Goal: Information Seeking & Learning: Learn about a topic

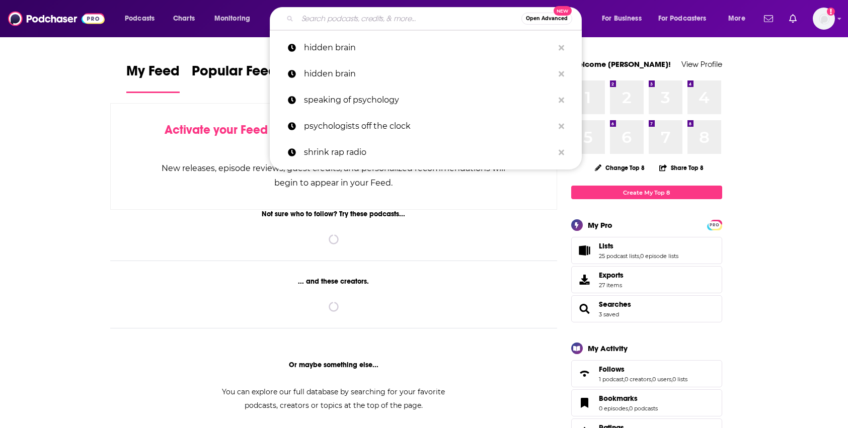
click at [345, 17] on input "Search podcasts, credits, & more..." at bounding box center [409, 19] width 224 height 16
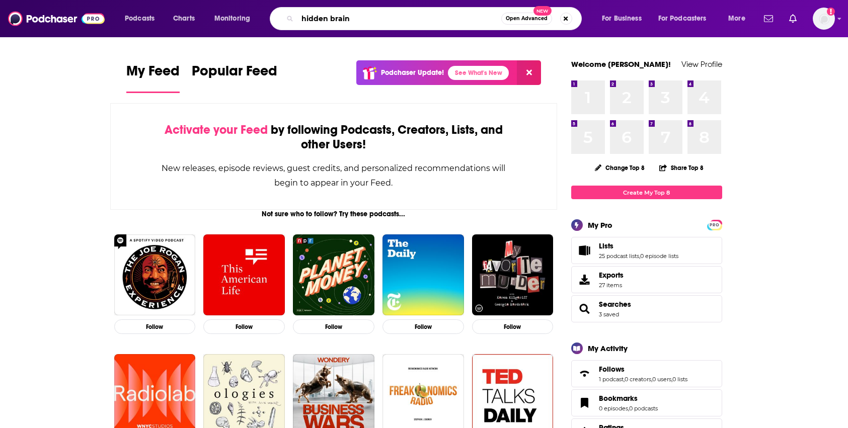
type input "hidden brain"
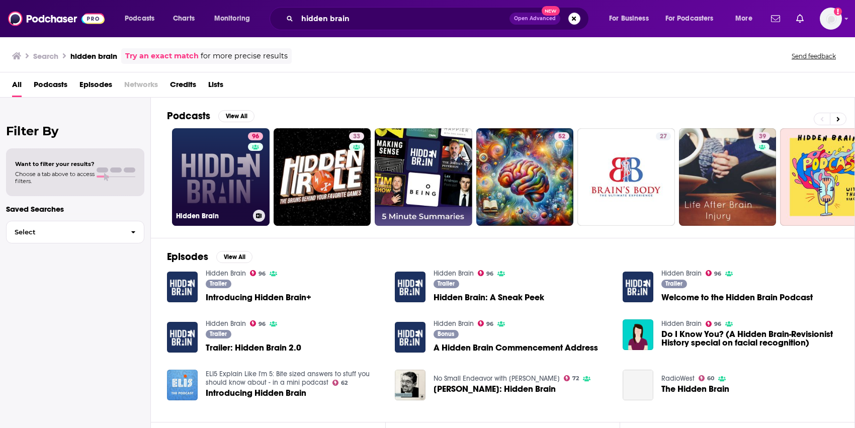
click at [232, 174] on link "96 Hidden Brain" at bounding box center [221, 177] width 98 height 98
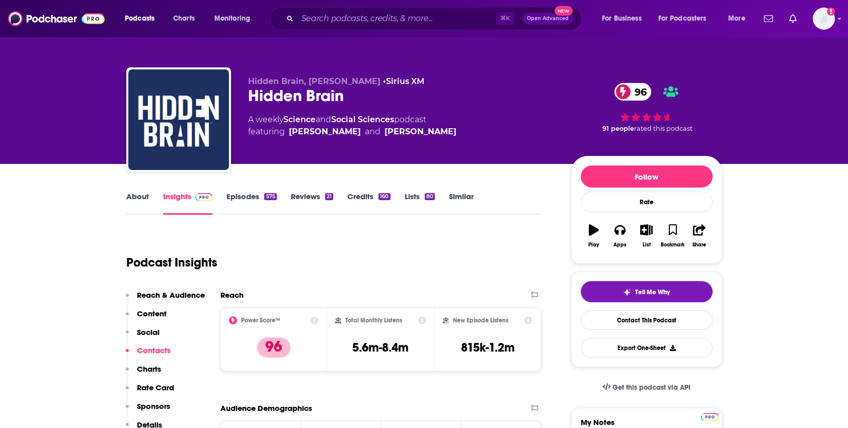
click at [467, 198] on link "Similar" at bounding box center [461, 203] width 25 height 23
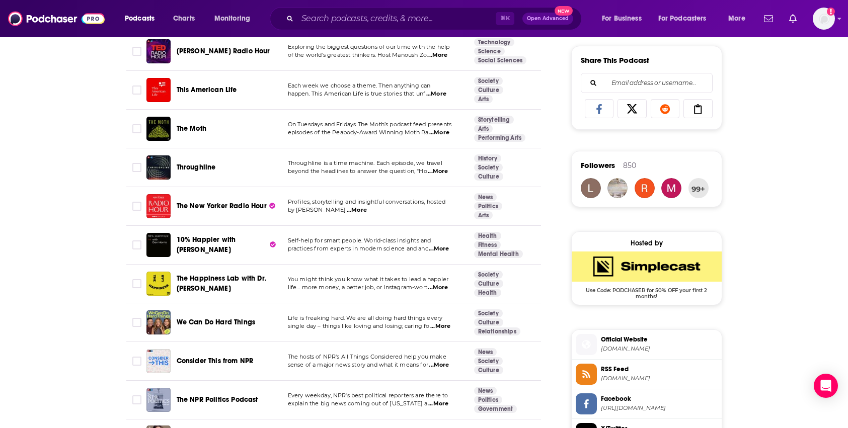
scroll to position [629, 0]
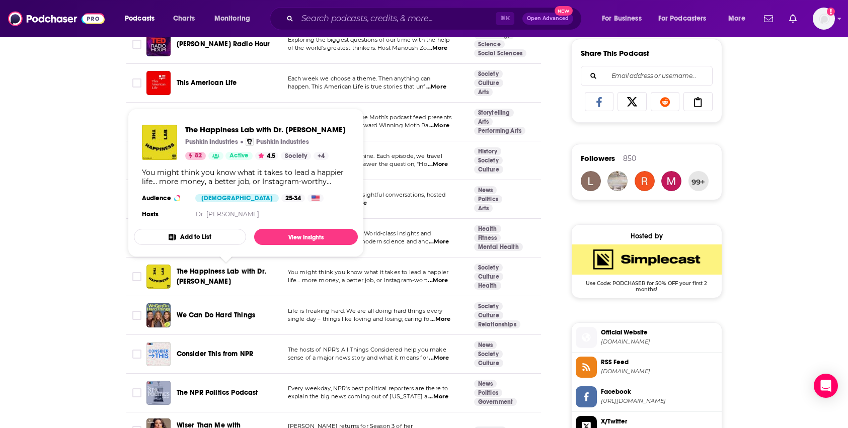
click at [198, 275] on span "The Happiness Lab with Dr. [PERSON_NAME]" at bounding box center [222, 276] width 90 height 19
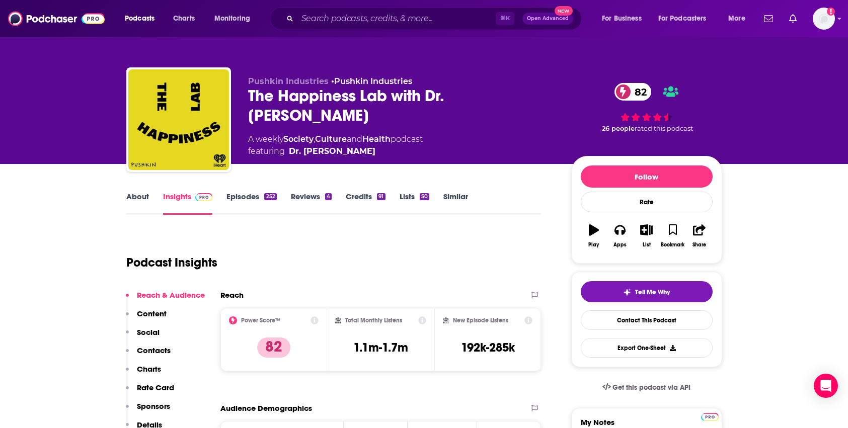
drag, startPoint x: 847, startPoint y: 37, endPoint x: 854, endPoint y: 105, distance: 67.7
click at [847, 105] on html "Podcasts Charts Monitoring ⌘ K Open Advanced New For Business For Podcasters Mo…" at bounding box center [424, 214] width 848 height 428
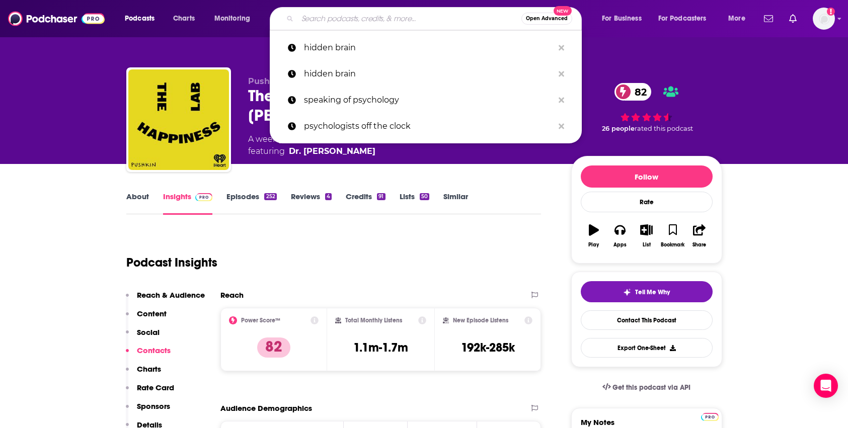
click at [385, 19] on input "Search podcasts, credits, & more..." at bounding box center [409, 19] width 224 height 16
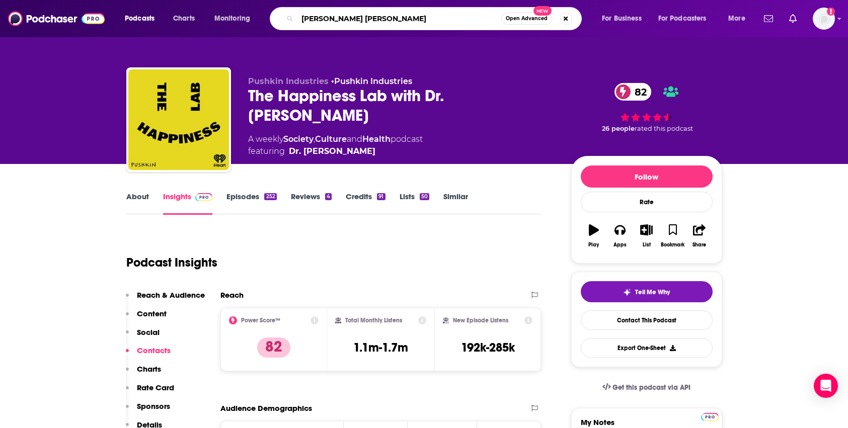
type input "[PERSON_NAME]"
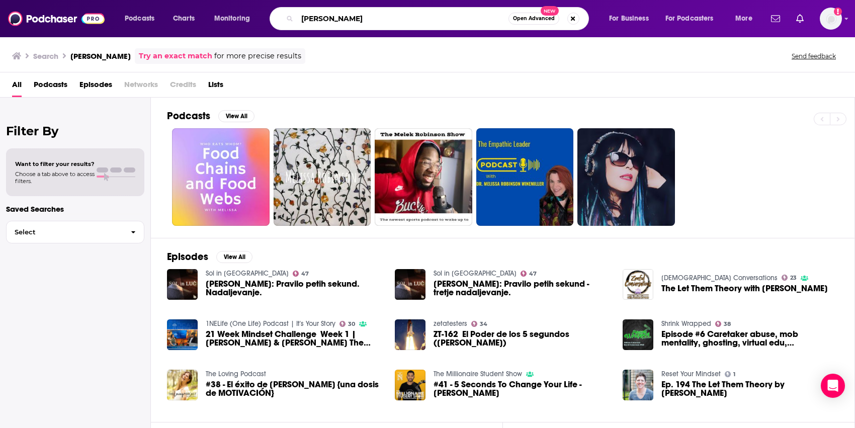
click at [346, 17] on input "[PERSON_NAME]" at bounding box center [402, 19] width 211 height 16
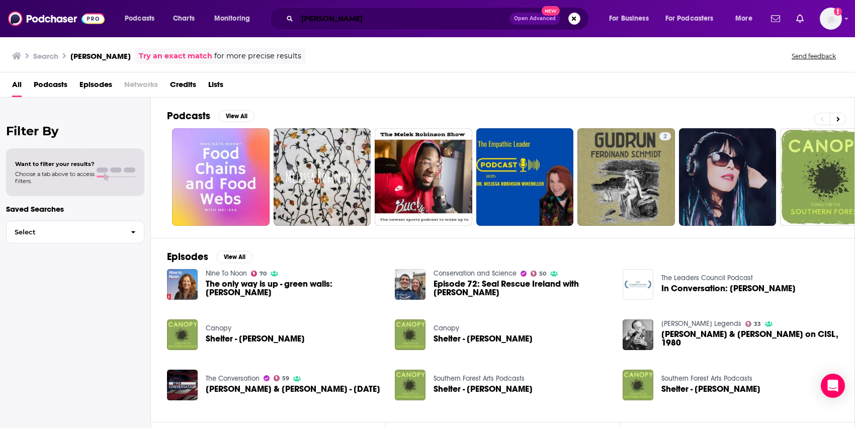
click at [330, 20] on input "[PERSON_NAME]" at bounding box center [403, 19] width 212 height 16
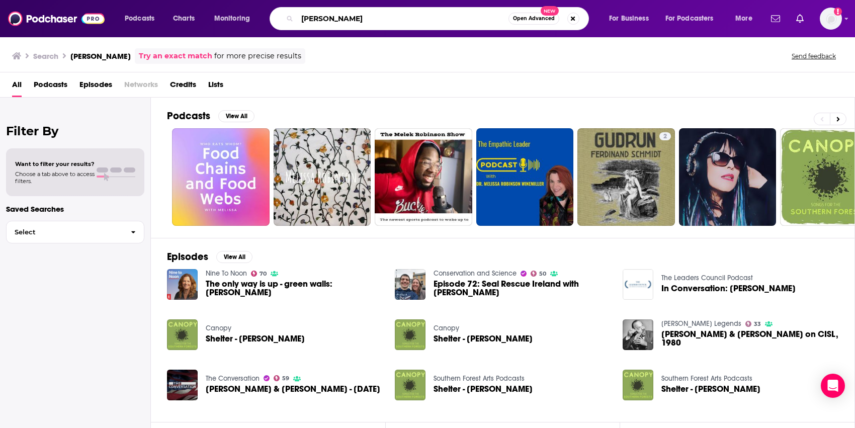
click at [330, 20] on input "[PERSON_NAME]" at bounding box center [402, 19] width 211 height 16
type input "[PERSON_NAME]"
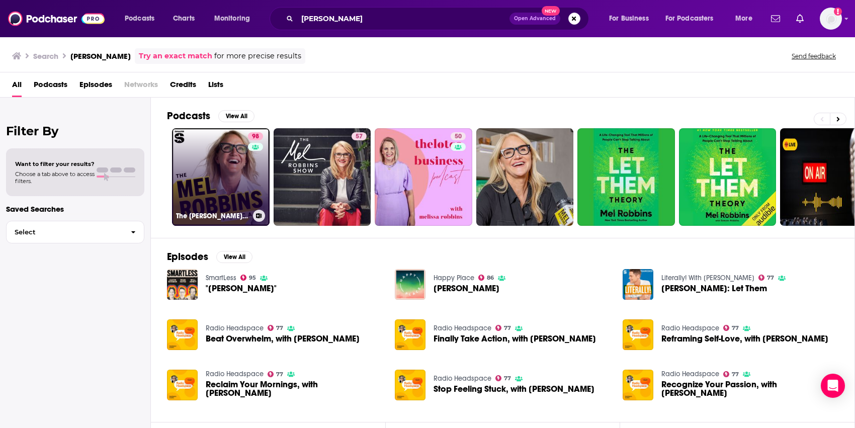
click at [233, 184] on link "98 The [PERSON_NAME] Podcast" at bounding box center [221, 177] width 98 height 98
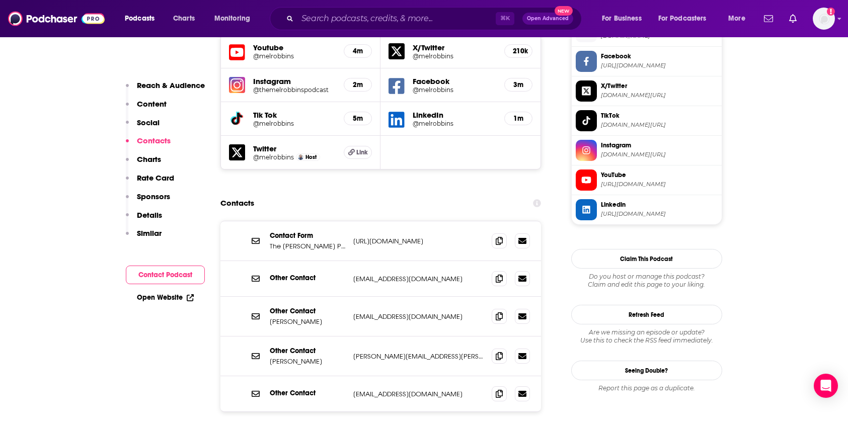
scroll to position [956, 0]
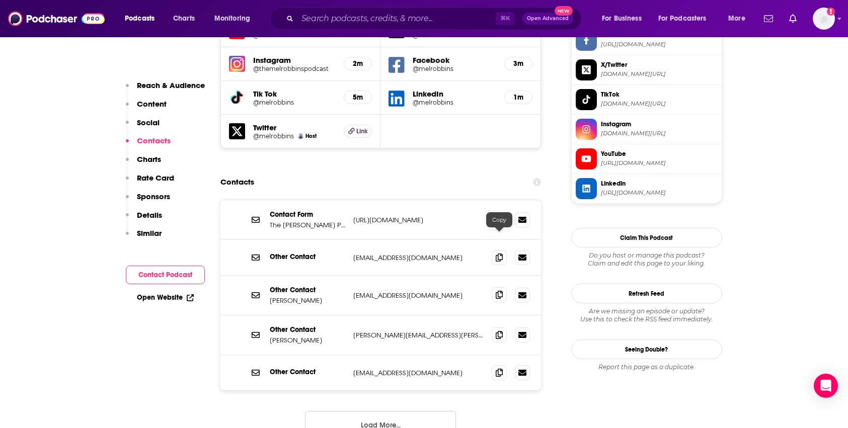
click at [498, 291] on icon at bounding box center [498, 295] width 7 height 8
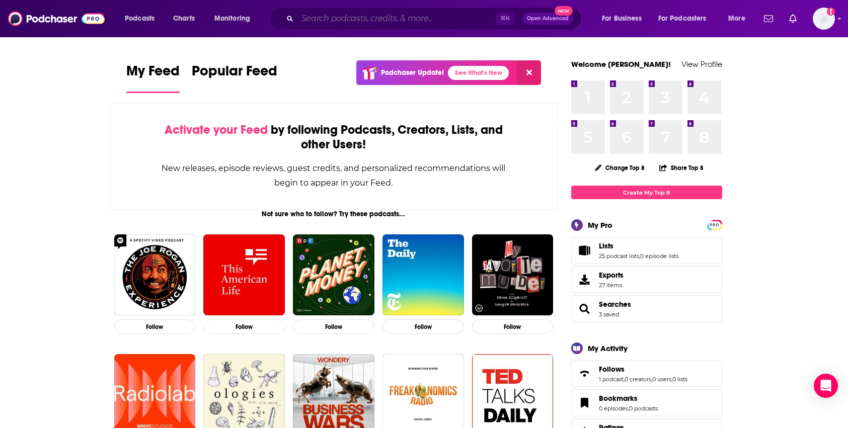
click at [395, 21] on input "Search podcasts, credits, & more..." at bounding box center [396, 19] width 198 height 16
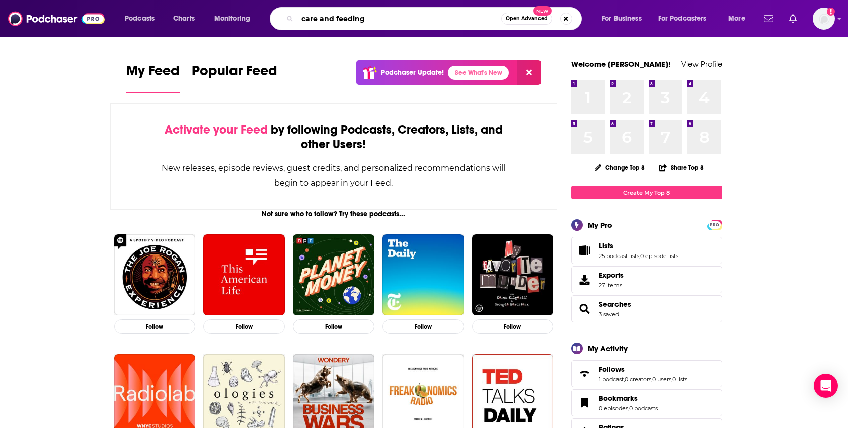
type input "care and feeding"
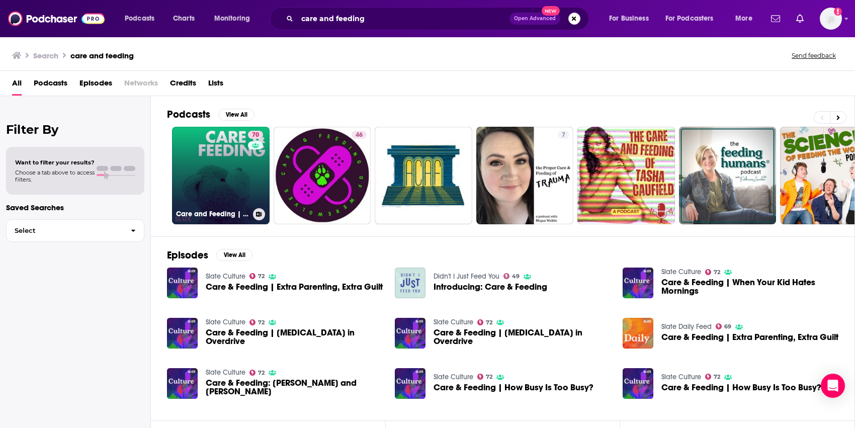
click at [237, 155] on link "70 Care and Feeding | Slate's parenting show" at bounding box center [221, 176] width 98 height 98
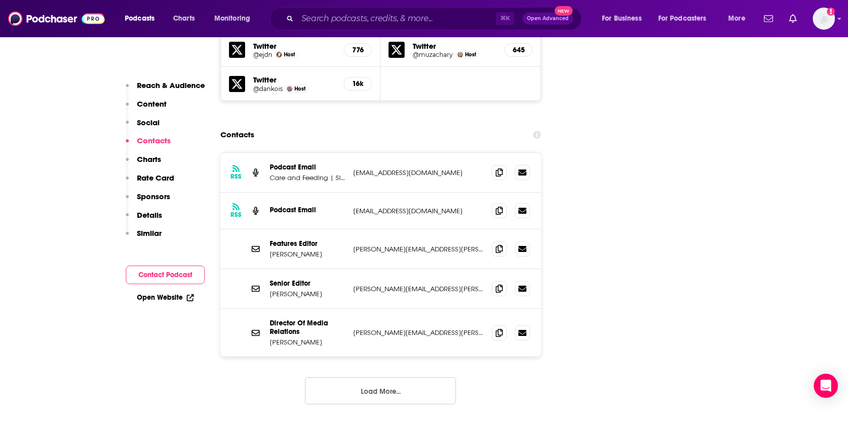
scroll to position [1072, 0]
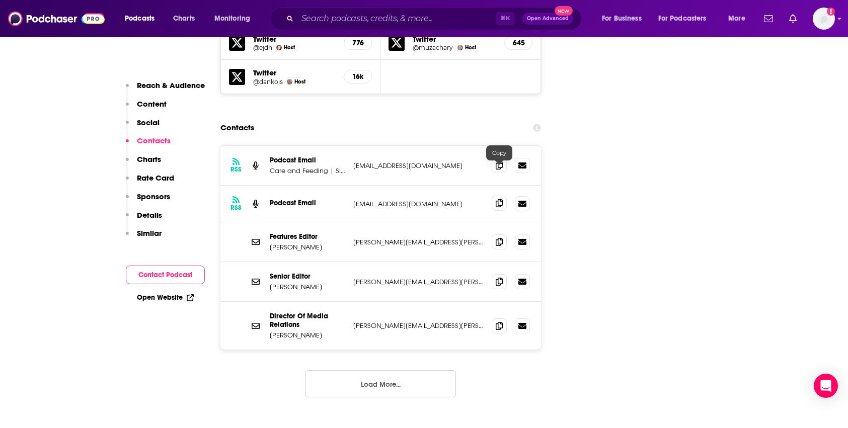
click at [500, 199] on icon at bounding box center [498, 203] width 7 height 8
click at [392, 370] on button "Load More..." at bounding box center [380, 383] width 151 height 27
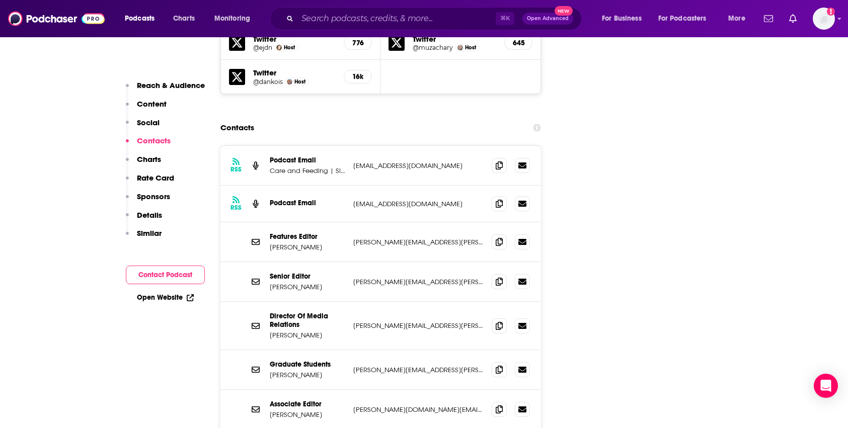
drag, startPoint x: 842, startPoint y: 100, endPoint x: 844, endPoint y: 106, distance: 6.2
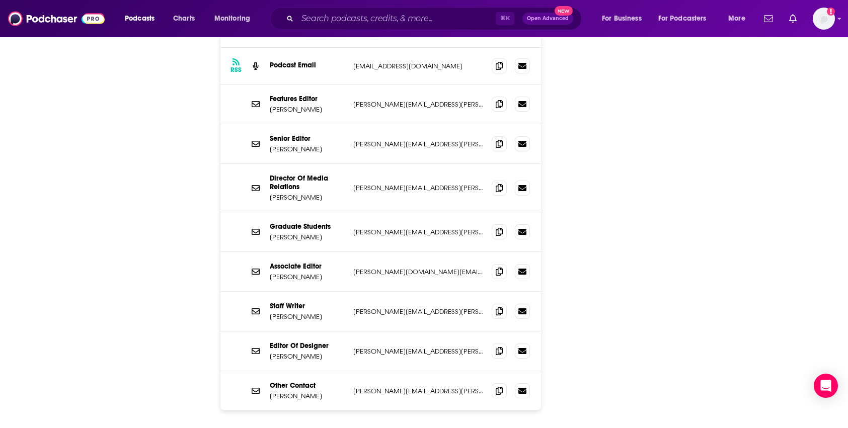
scroll to position [0, 0]
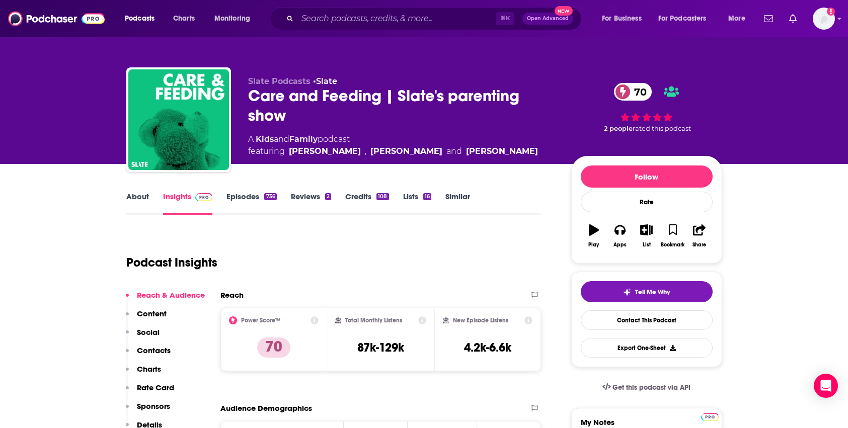
click at [461, 195] on link "Similar" at bounding box center [457, 203] width 25 height 23
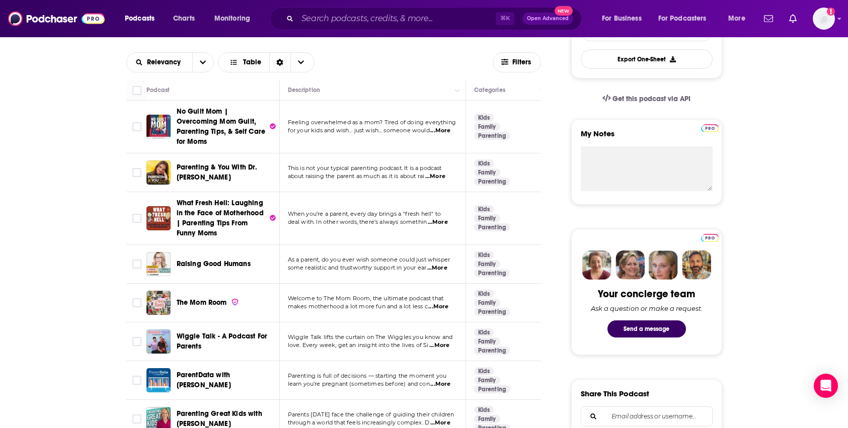
scroll to position [294, 0]
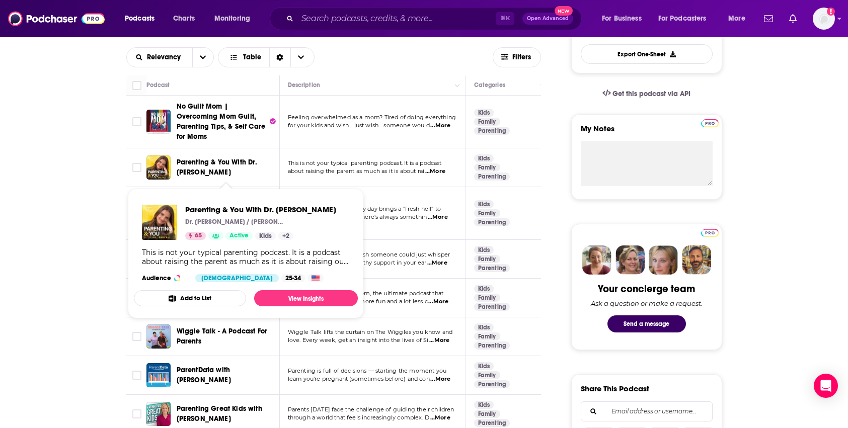
click at [225, 164] on span "Parenting & You With Dr. Shefali" at bounding box center [217, 167] width 81 height 19
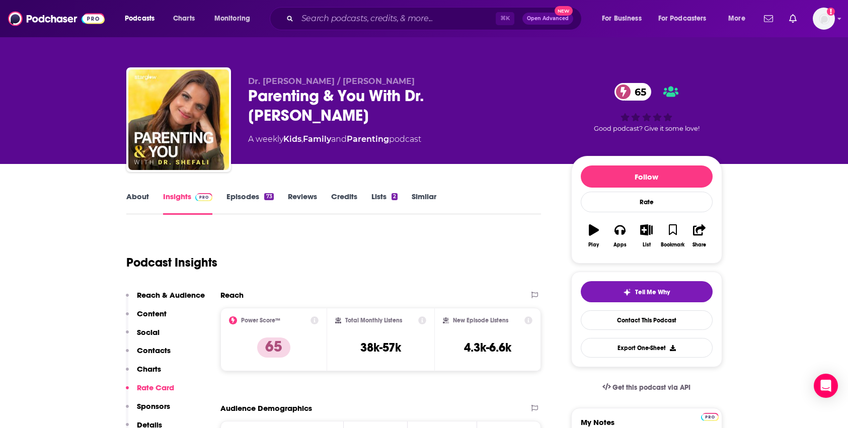
click at [249, 198] on link "Episodes 73" at bounding box center [249, 203] width 47 height 23
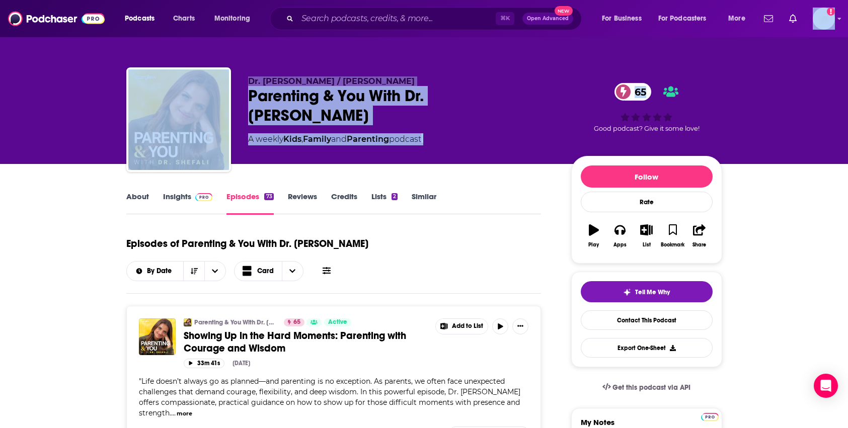
drag, startPoint x: 847, startPoint y: 32, endPoint x: 850, endPoint y: 39, distance: 7.2
click at [847, 39] on html "Podcasts Charts Monitoring ⌘ K Open Advanced New For Business For Podcasters Mo…" at bounding box center [424, 214] width 848 height 428
click at [172, 194] on link "Insights" at bounding box center [188, 203] width 50 height 23
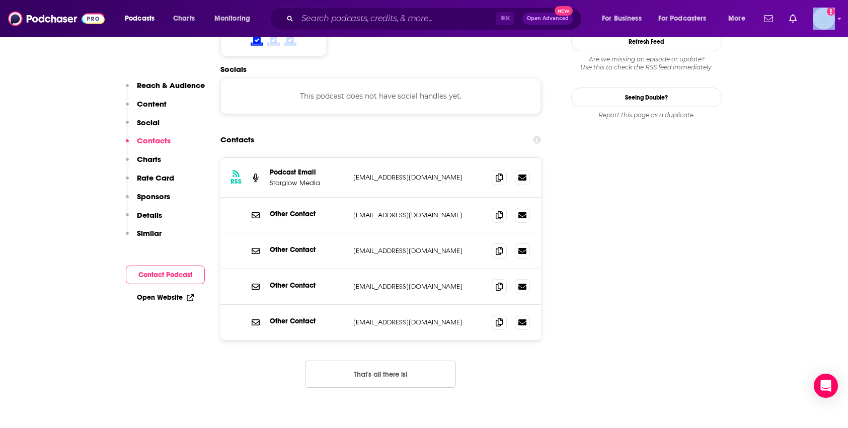
scroll to position [878, 0]
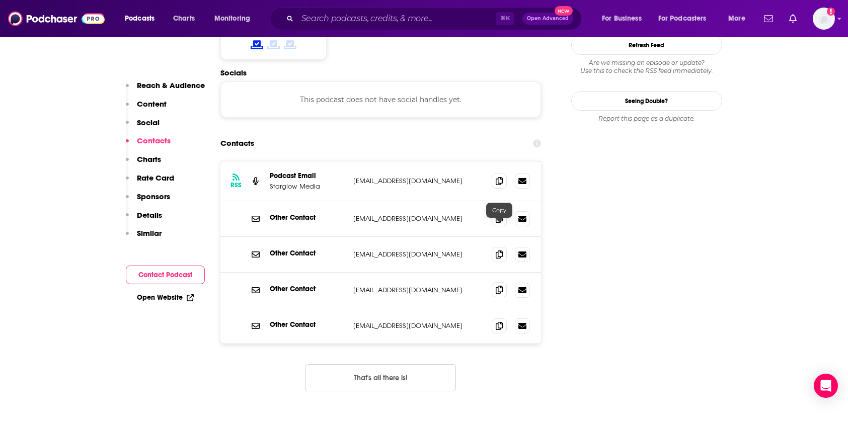
click at [499, 286] on icon at bounding box center [498, 290] width 7 height 8
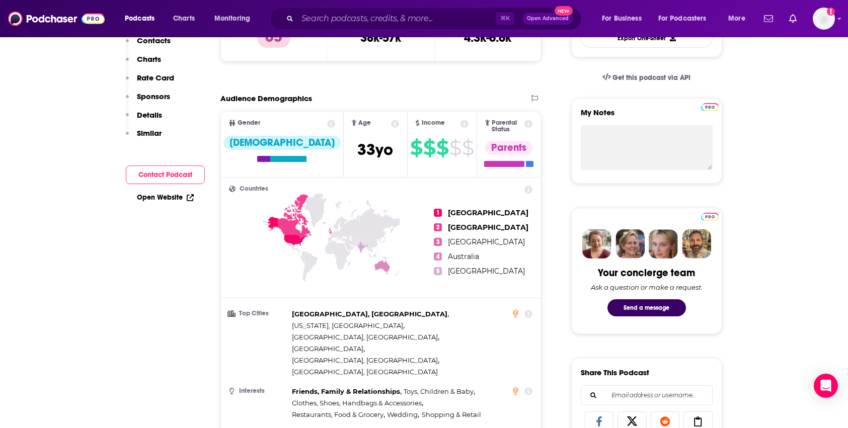
scroll to position [0, 0]
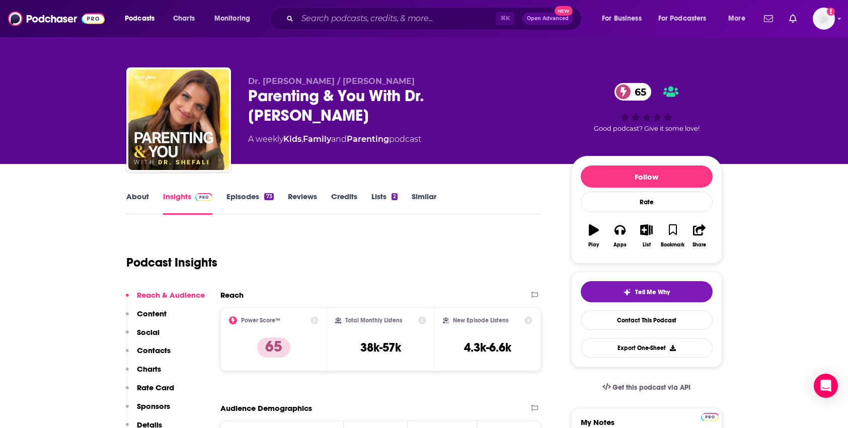
click at [422, 194] on link "Similar" at bounding box center [423, 203] width 25 height 23
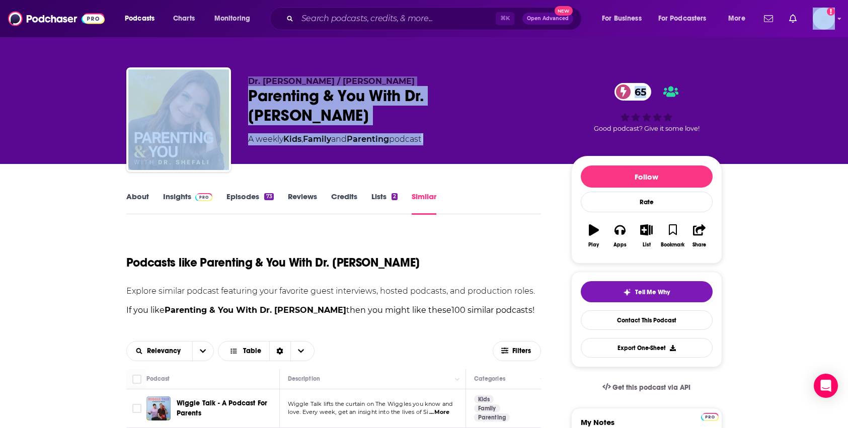
drag, startPoint x: 846, startPoint y: 16, endPoint x: 851, endPoint y: 31, distance: 15.6
click at [847, 31] on html "Podcasts Charts Monitoring ⌘ K Open Advanced New For Business For Podcasters Mo…" at bounding box center [424, 214] width 848 height 428
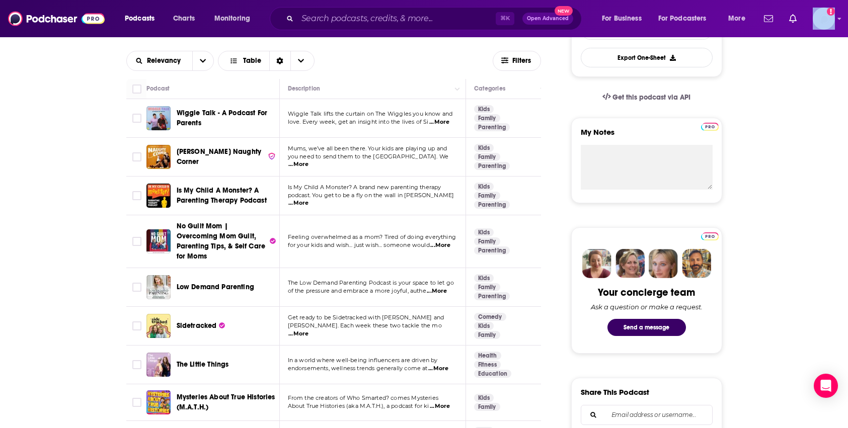
scroll to position [288, 0]
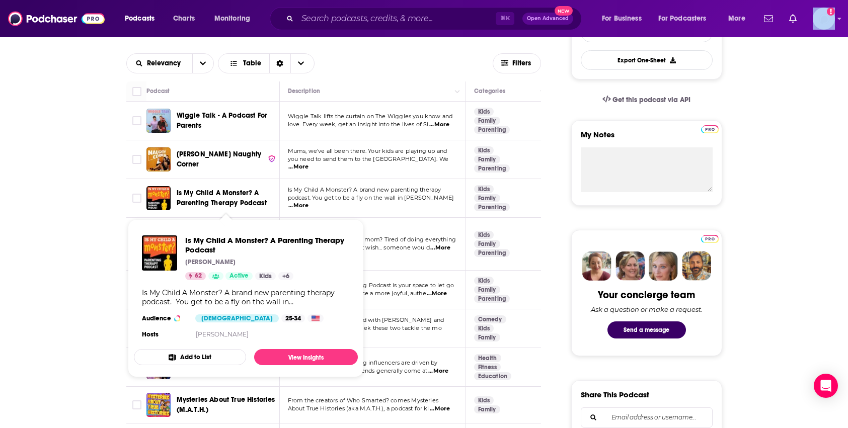
click at [216, 190] on span "Is My Child A Monster? A Parenting Therapy Podcast" at bounding box center [222, 198] width 90 height 19
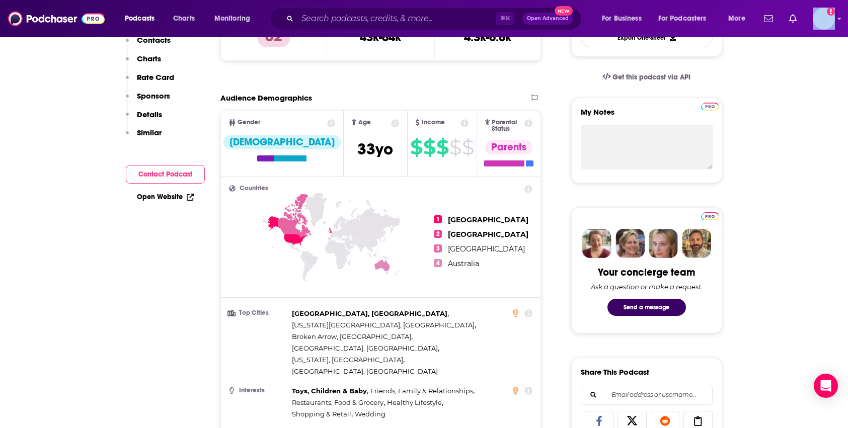
scroll to position [118, 0]
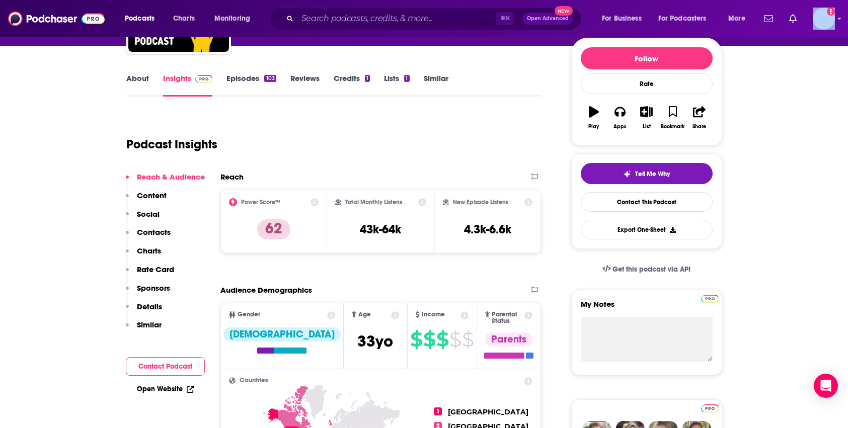
click at [248, 77] on link "Episodes 103" at bounding box center [250, 84] width 49 height 23
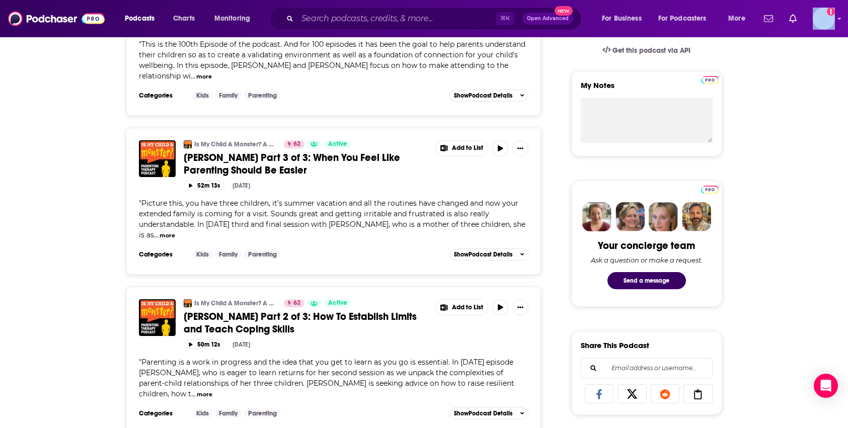
scroll to position [342, 0]
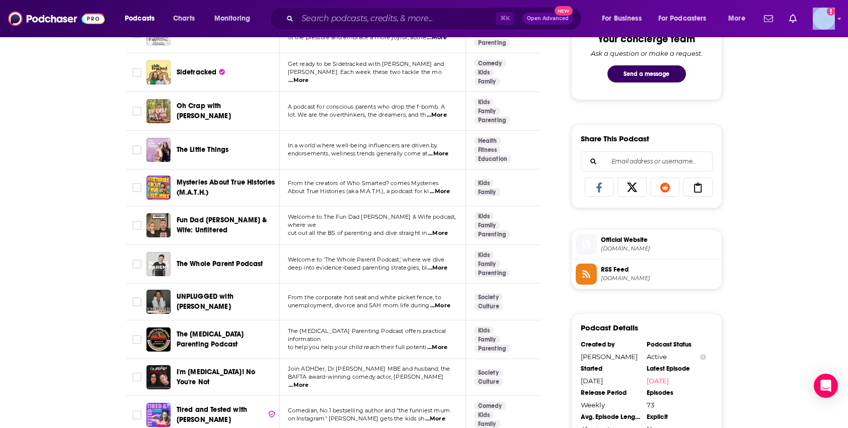
scroll to position [551, 0]
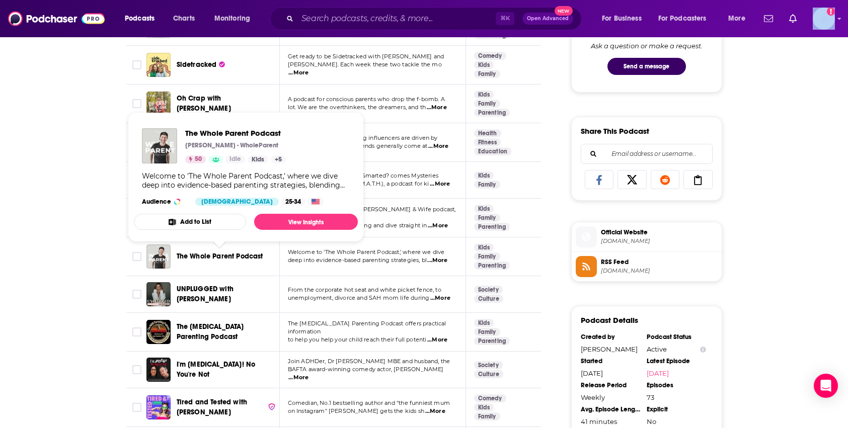
click at [210, 259] on span "The Whole Parent Podcast" at bounding box center [220, 256] width 87 height 9
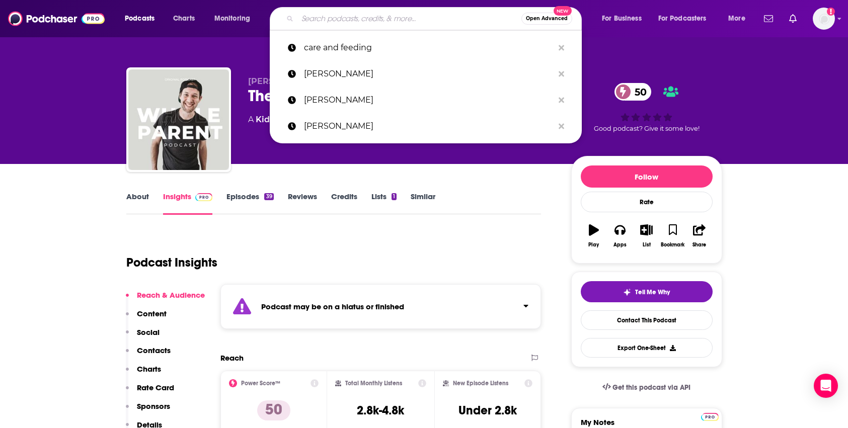
click at [391, 18] on input "Search podcasts, credits, & more..." at bounding box center [409, 19] width 224 height 16
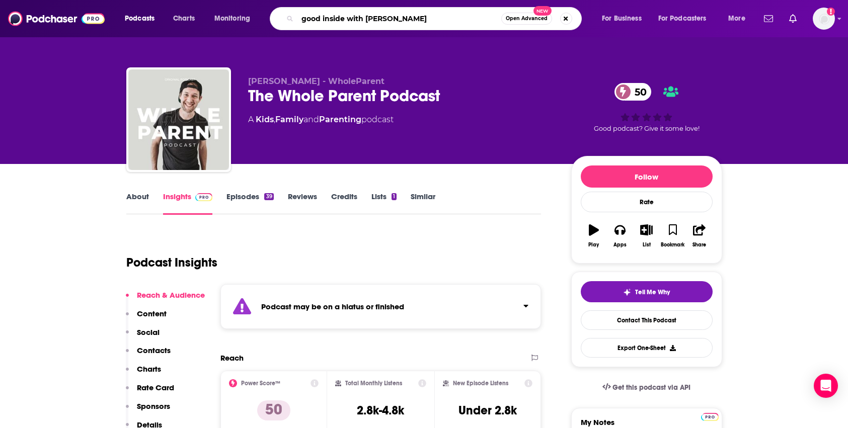
type input "good inside with dr becky"
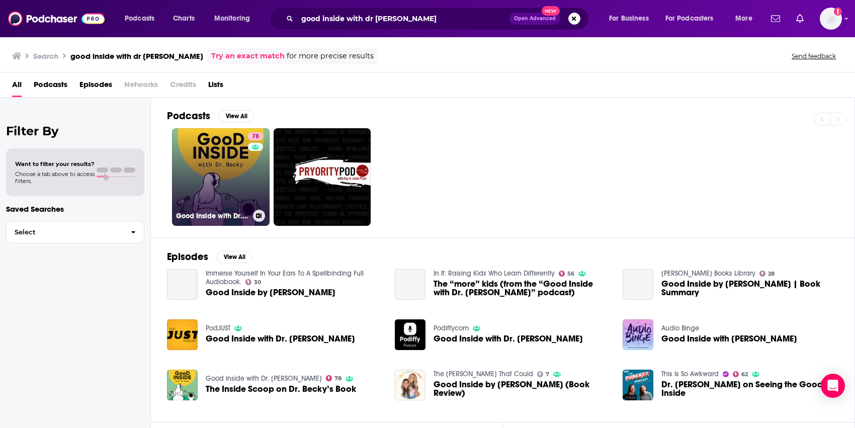
click at [244, 161] on link "78 Good Inside with Dr. Becky" at bounding box center [221, 177] width 98 height 98
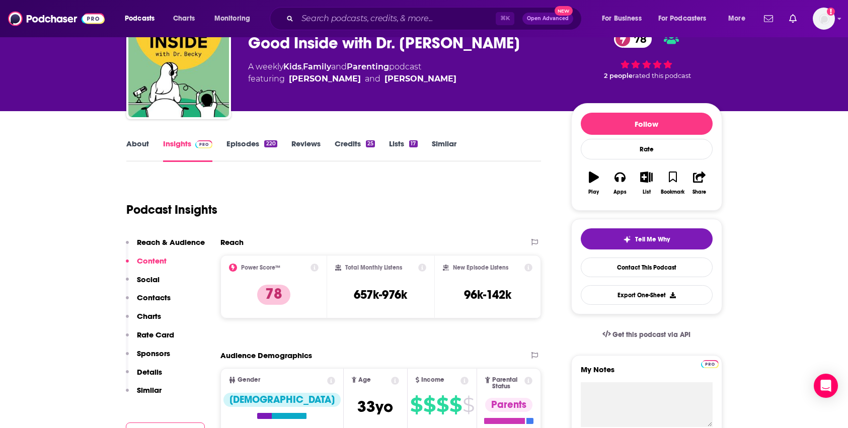
scroll to position [49, 0]
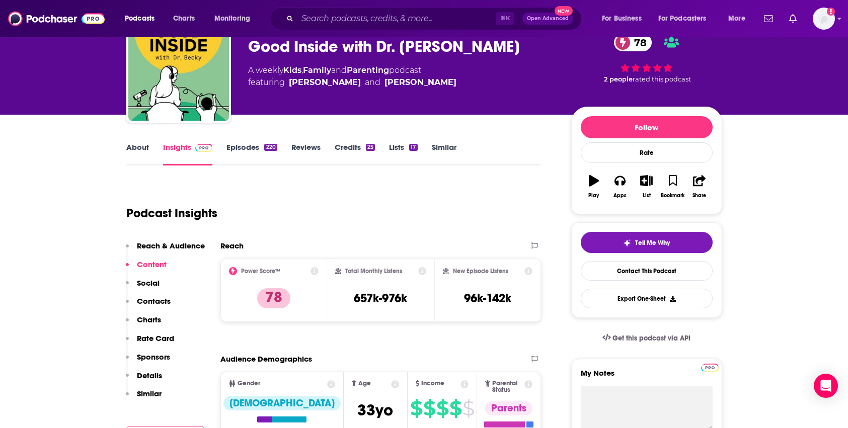
click at [254, 144] on link "Episodes 220" at bounding box center [251, 153] width 50 height 23
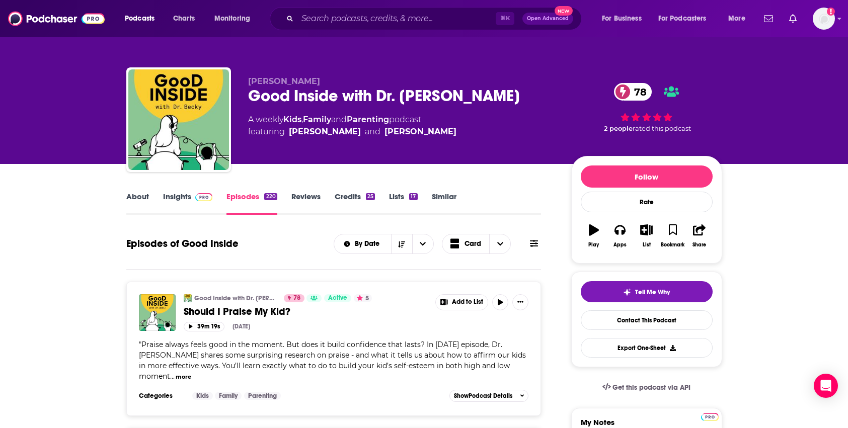
click at [185, 198] on link "Insights" at bounding box center [188, 203] width 50 height 23
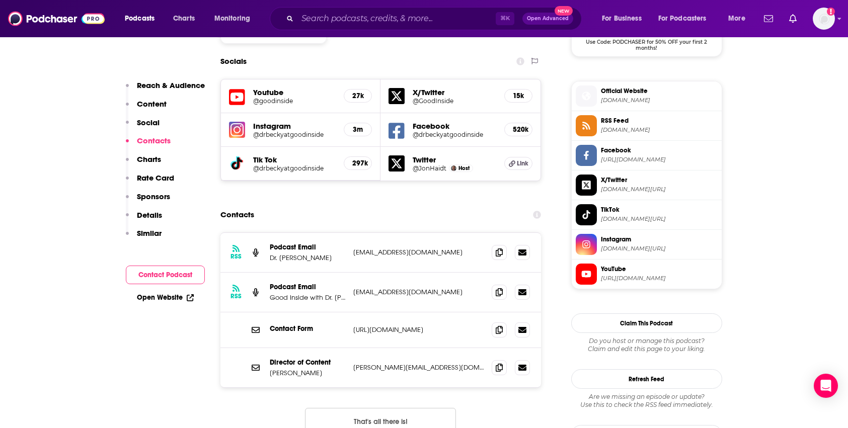
scroll to position [915, 0]
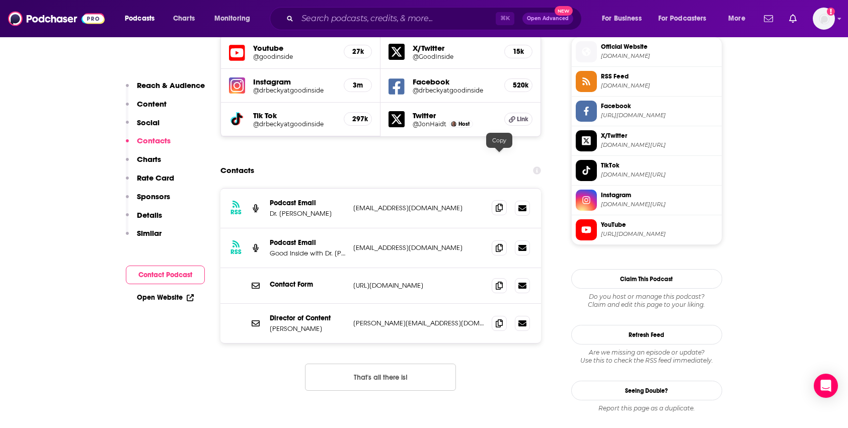
click at [499, 204] on icon at bounding box center [498, 208] width 7 height 8
